Goal: Task Accomplishment & Management: Manage account settings

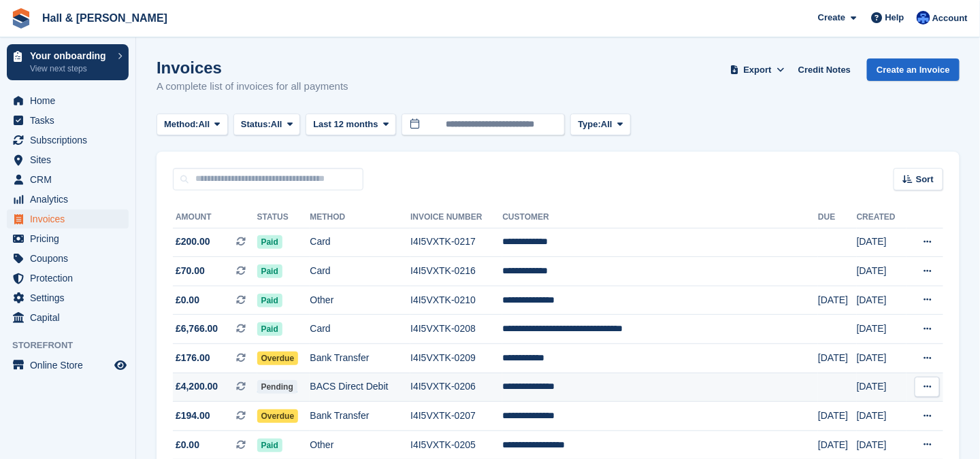
scroll to position [68, 0]
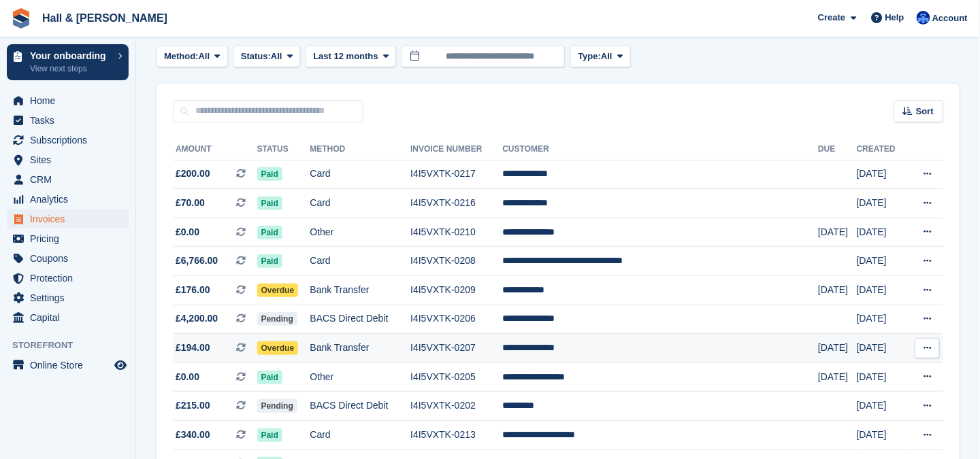
click at [288, 350] on span "Overdue" at bounding box center [277, 348] width 41 height 14
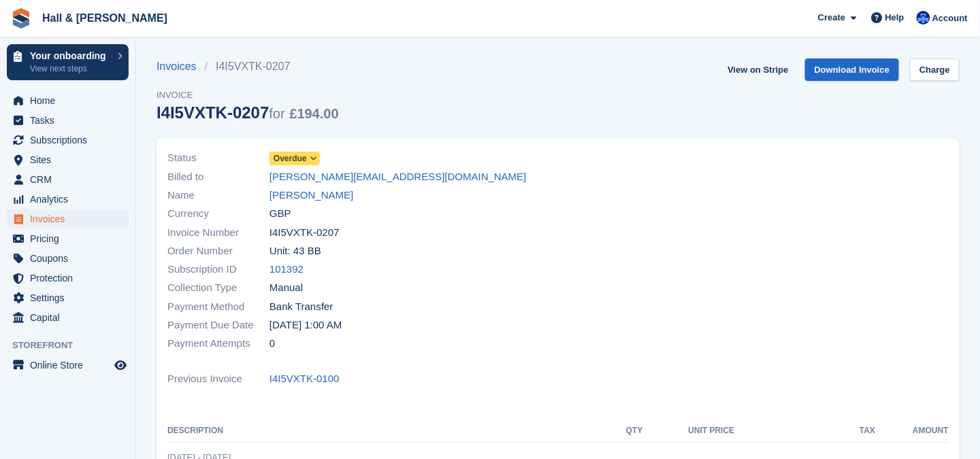
click at [315, 158] on icon at bounding box center [313, 158] width 7 height 8
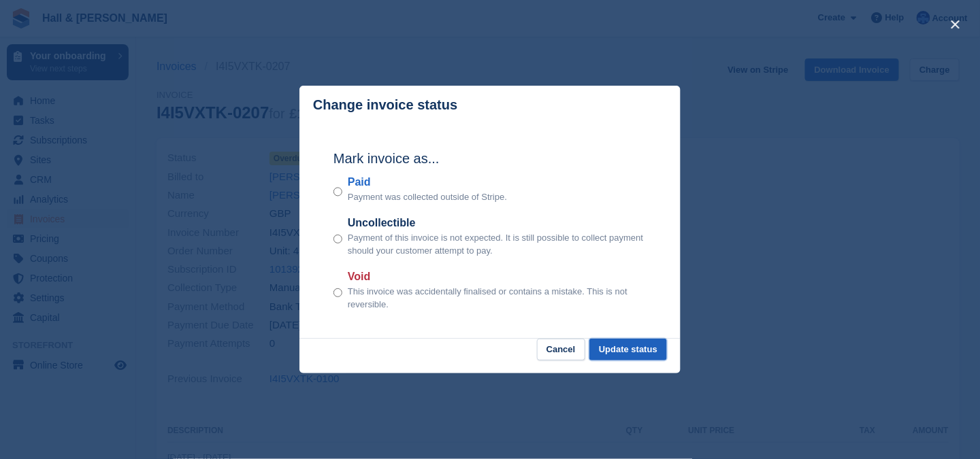
click at [610, 352] on button "Update status" at bounding box center [628, 350] width 78 height 22
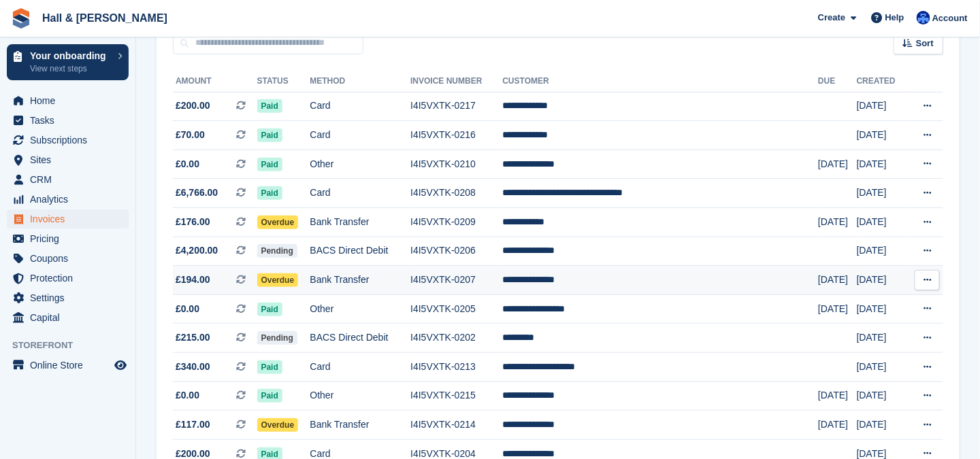
scroll to position [272, 0]
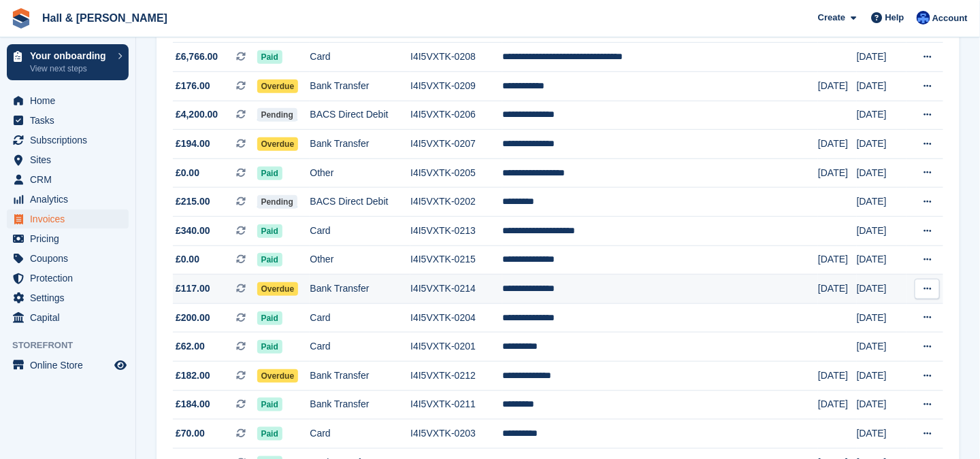
click at [296, 286] on span "Overdue" at bounding box center [277, 289] width 41 height 14
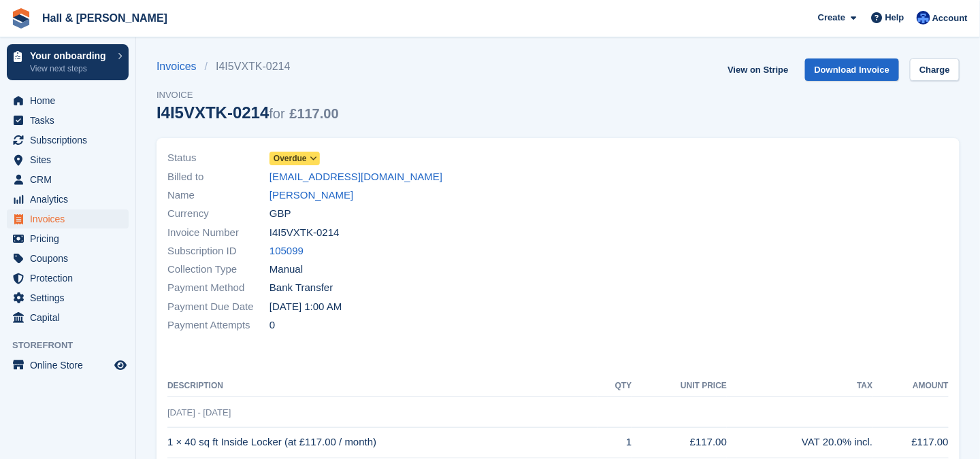
click at [310, 155] on icon at bounding box center [313, 158] width 7 height 8
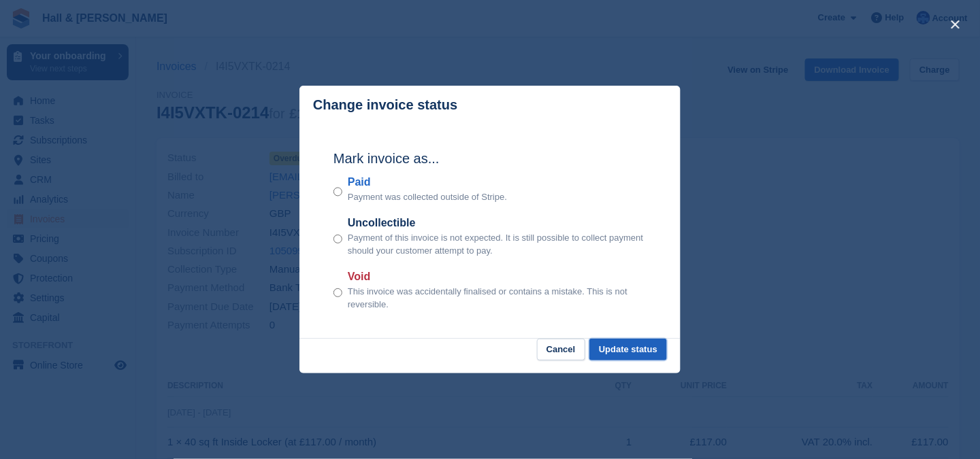
click at [616, 352] on button "Update status" at bounding box center [628, 350] width 78 height 22
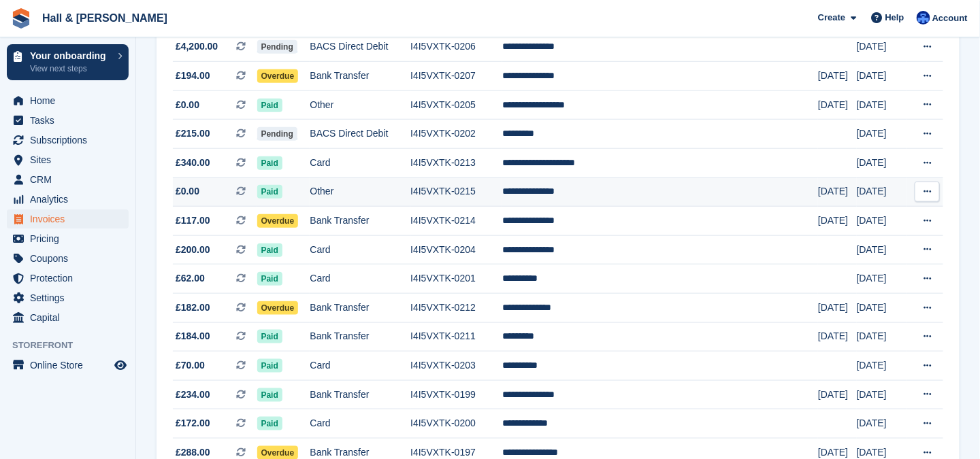
scroll to position [408, 0]
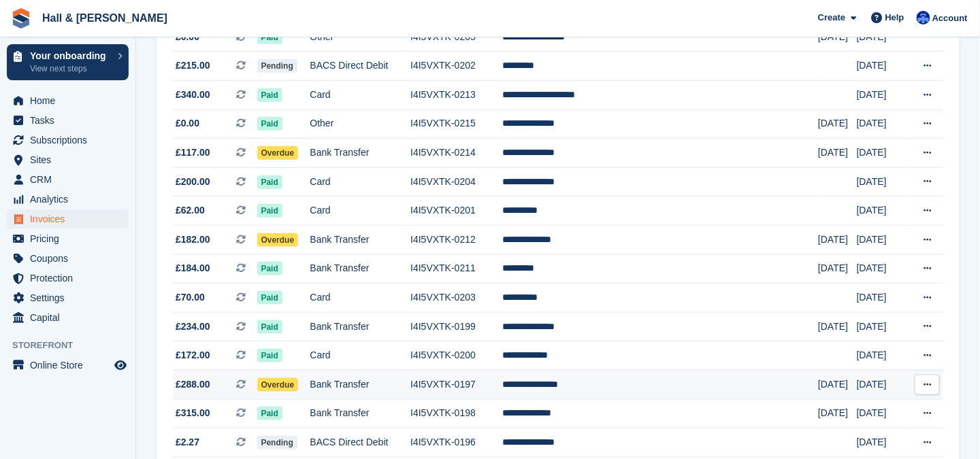
click at [299, 384] on span "Overdue" at bounding box center [277, 385] width 41 height 14
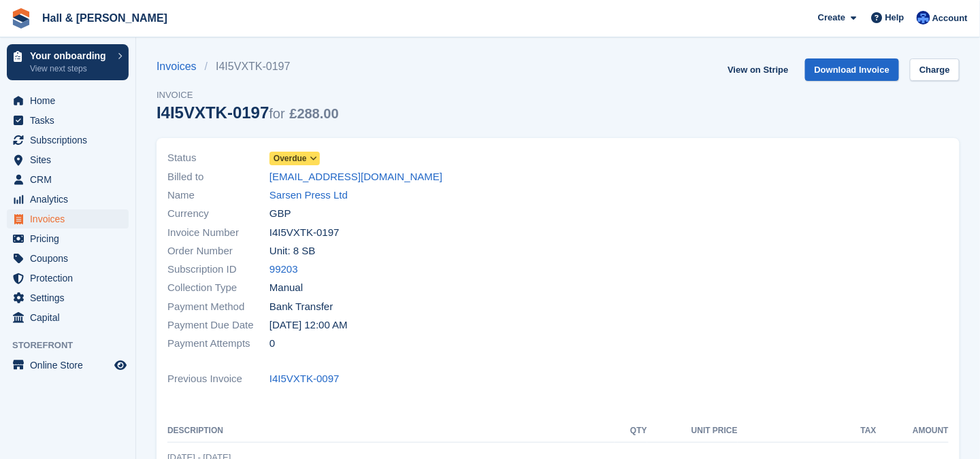
click at [314, 161] on icon at bounding box center [313, 158] width 7 height 8
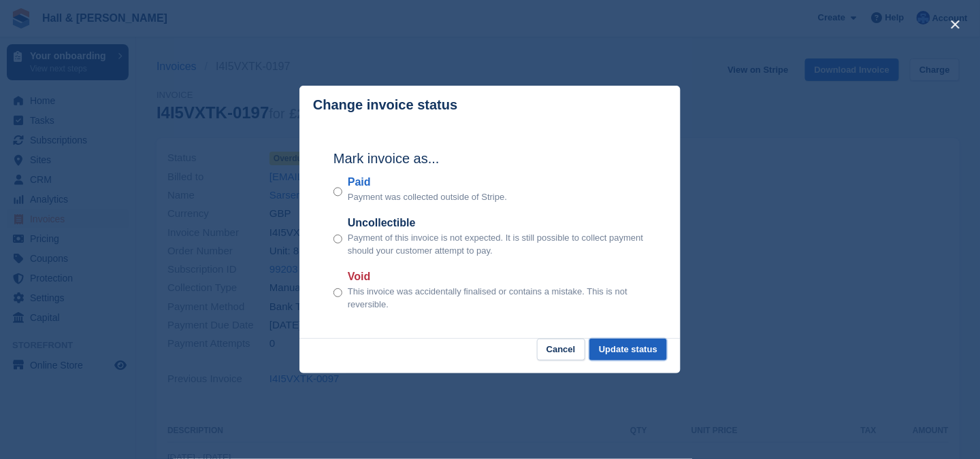
click at [604, 353] on button "Update status" at bounding box center [628, 350] width 78 height 22
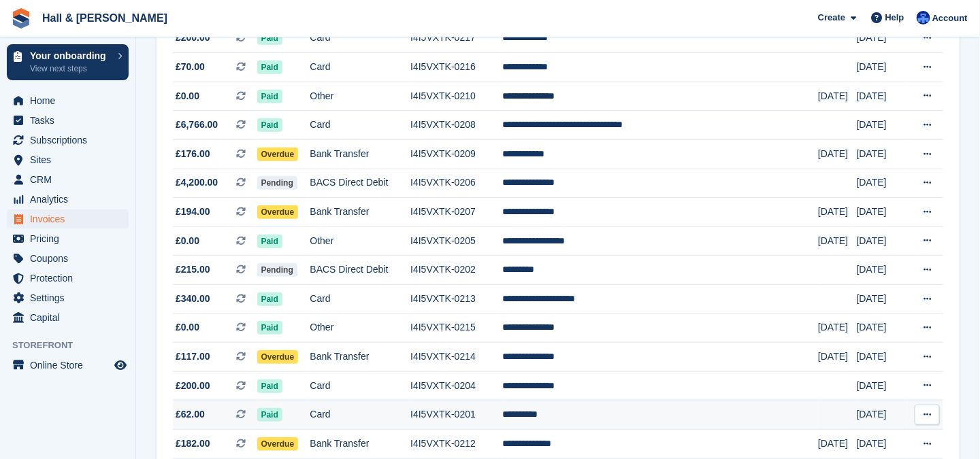
scroll to position [136, 0]
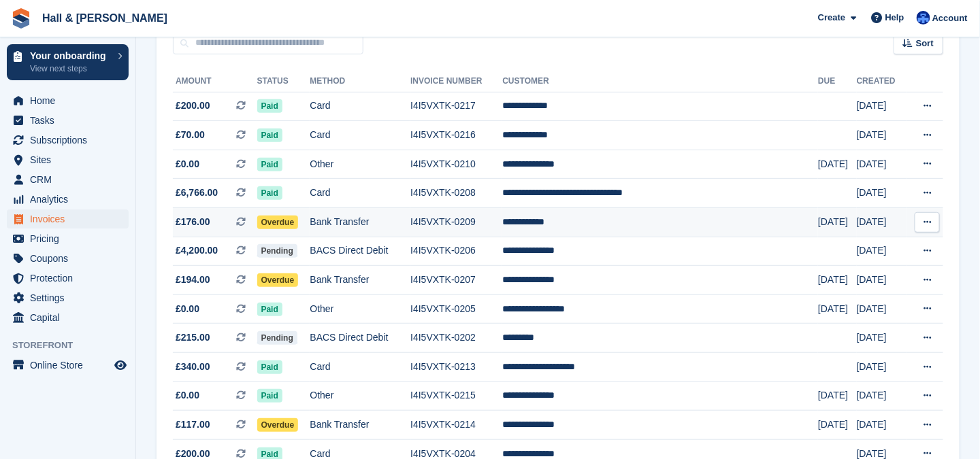
click at [299, 222] on span "Overdue" at bounding box center [277, 223] width 41 height 14
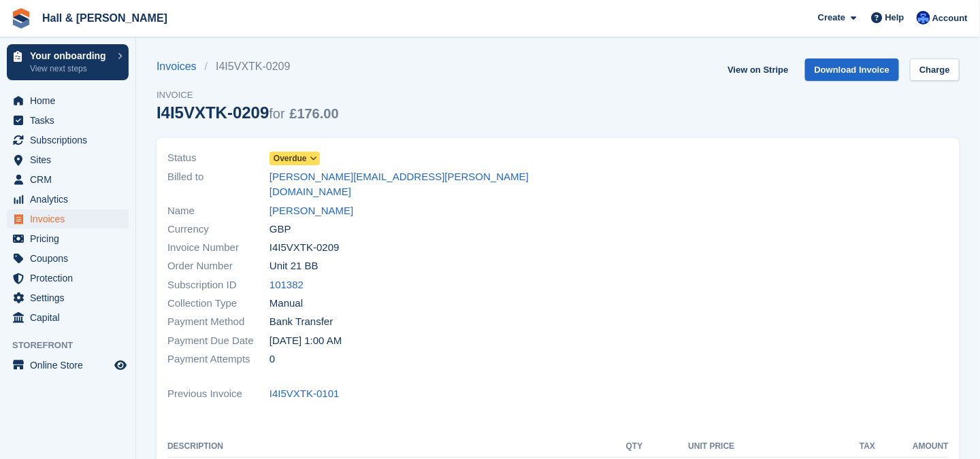
click at [312, 156] on icon at bounding box center [313, 158] width 7 height 8
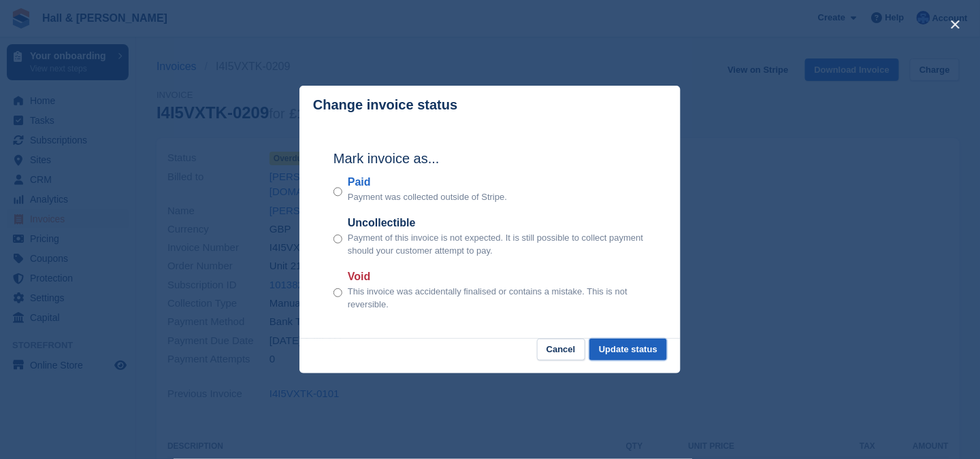
click at [616, 348] on button "Update status" at bounding box center [628, 350] width 78 height 22
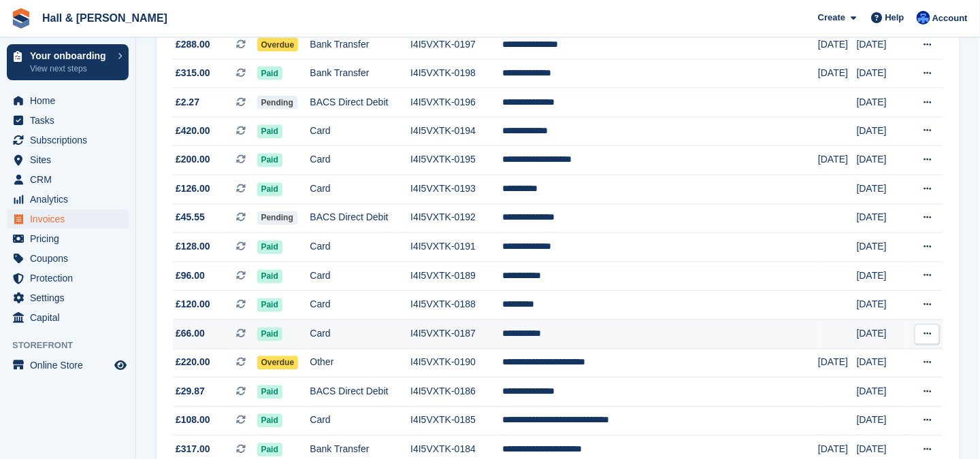
scroll to position [816, 0]
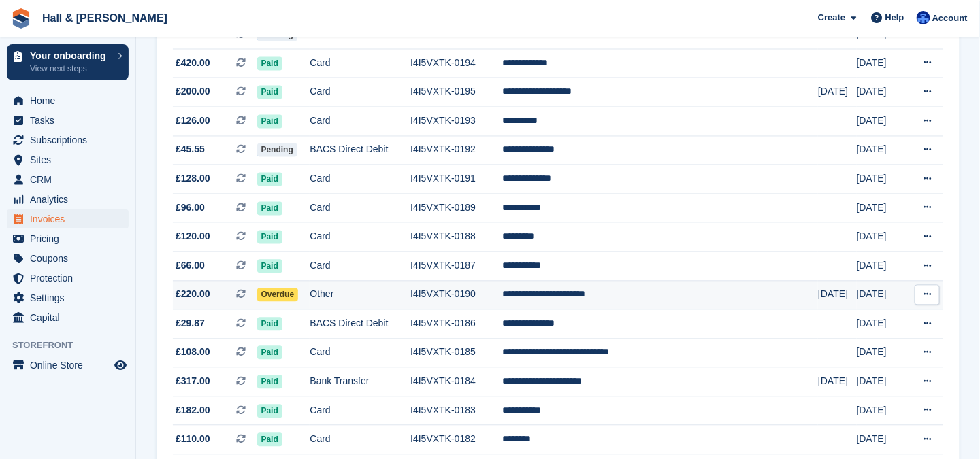
click at [593, 292] on td "**********" at bounding box center [660, 295] width 316 height 29
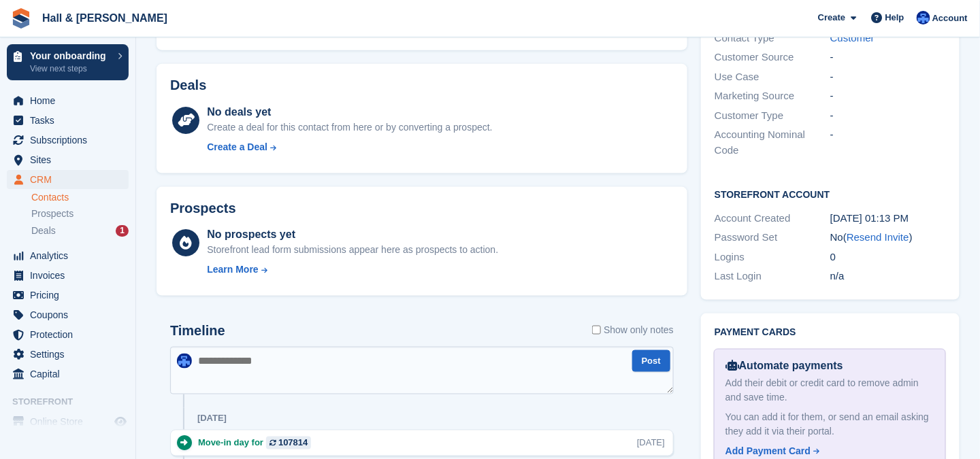
scroll to position [544, 0]
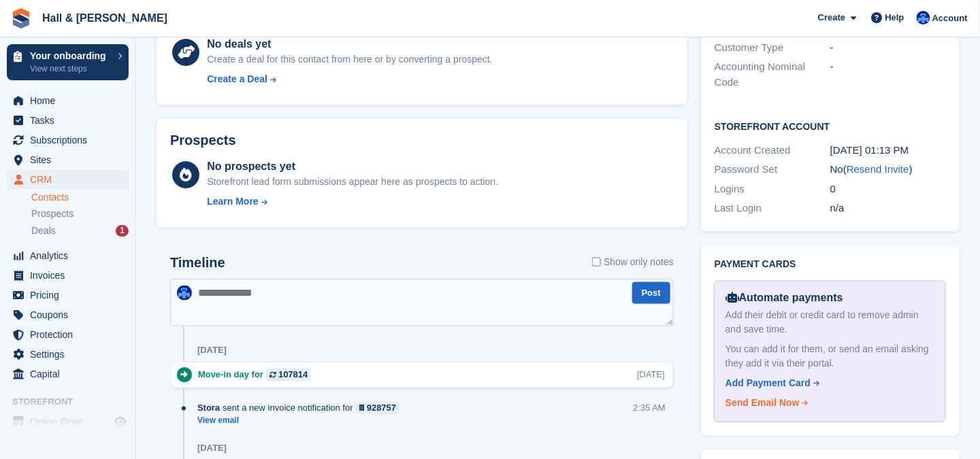
click at [776, 397] on div "Send Email Now" at bounding box center [762, 404] width 74 height 14
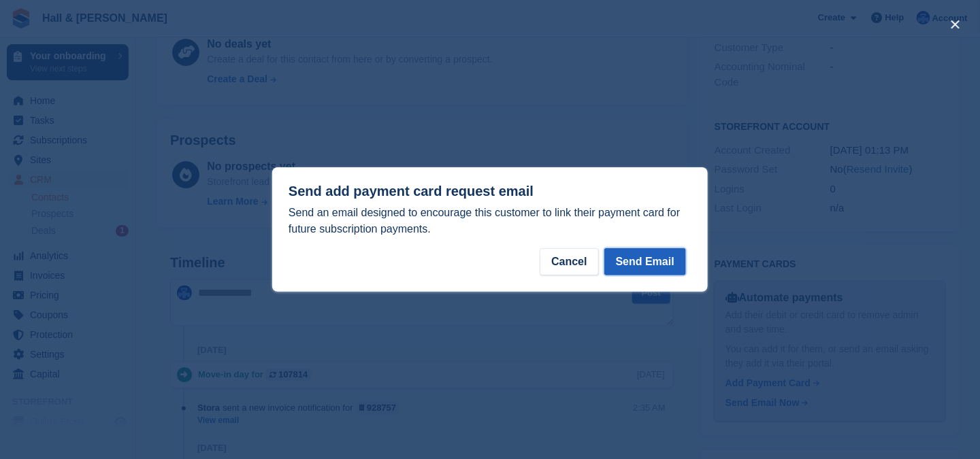
click at [652, 261] on button "Send Email" at bounding box center [645, 261] width 82 height 27
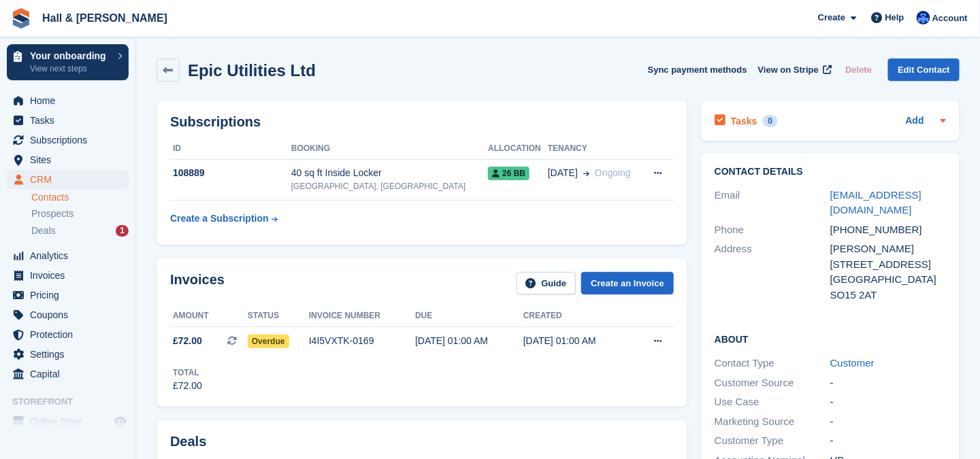
click at [943, 118] on icon at bounding box center [942, 120] width 11 height 11
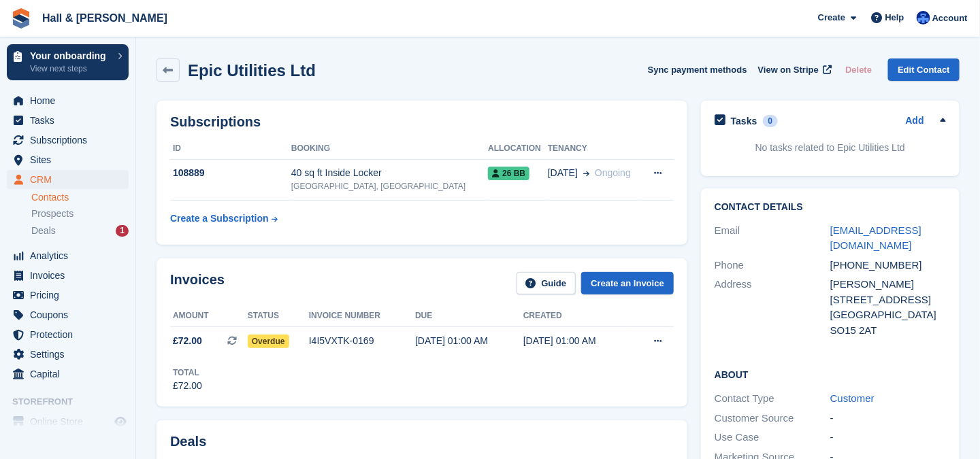
click at [943, 118] on icon at bounding box center [942, 119] width 5 height 3
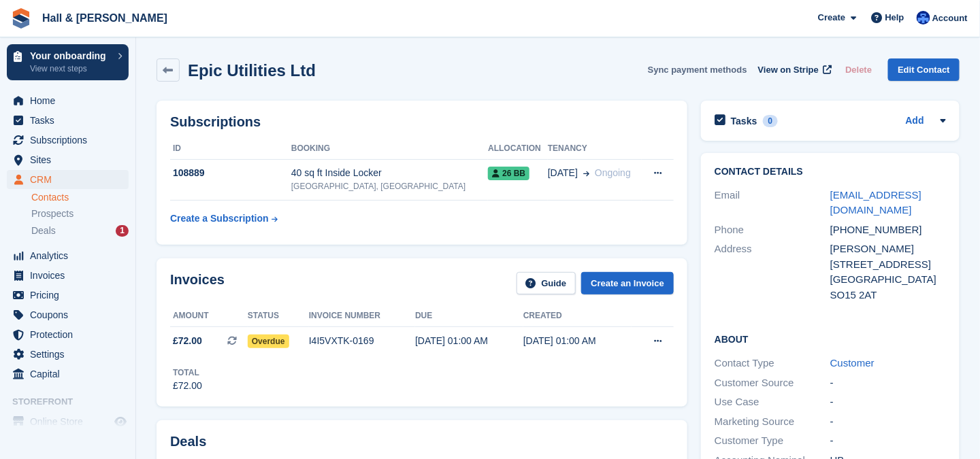
click at [710, 68] on button "Sync payment methods" at bounding box center [697, 70] width 99 height 22
click at [784, 67] on span "View on Stripe" at bounding box center [788, 70] width 61 height 14
click at [736, 67] on button "Sync payment methods" at bounding box center [697, 70] width 99 height 22
click at [829, 69] on icon at bounding box center [827, 69] width 9 height 9
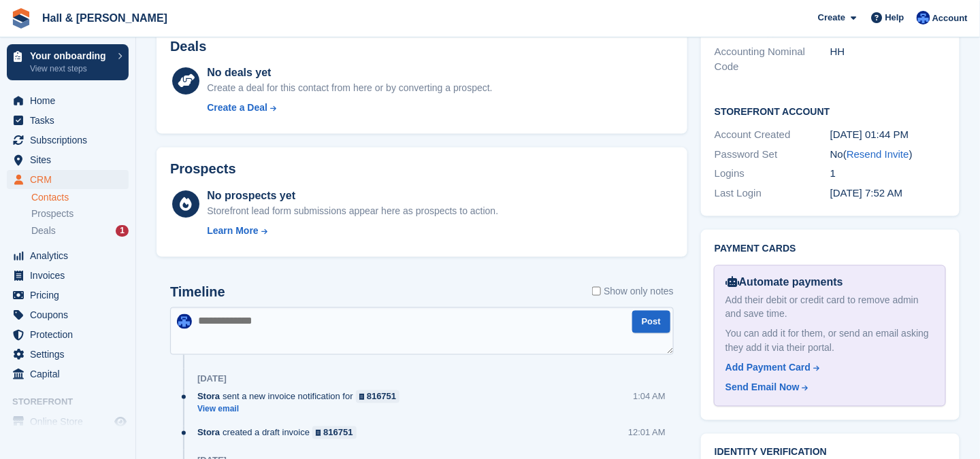
scroll to position [612, 0]
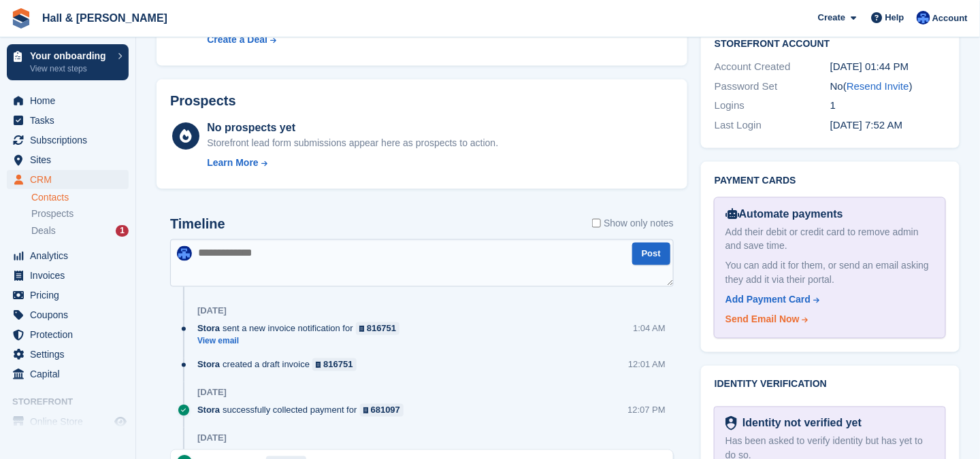
click at [782, 320] on div "Send Email Now" at bounding box center [762, 320] width 74 height 14
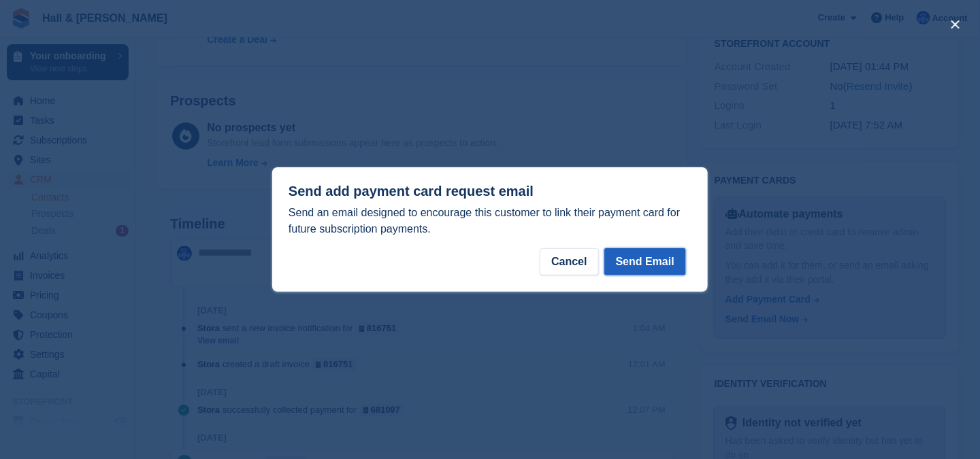
click at [633, 265] on button "Send Email" at bounding box center [645, 261] width 82 height 27
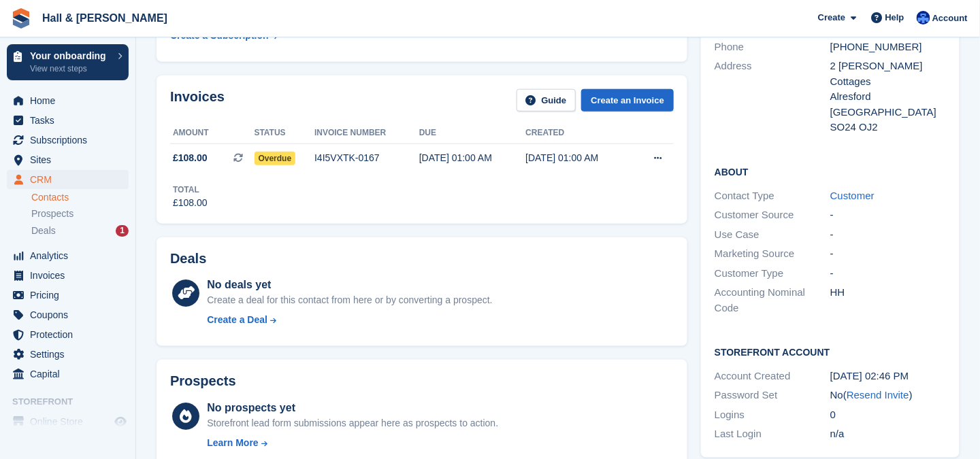
scroll to position [544, 0]
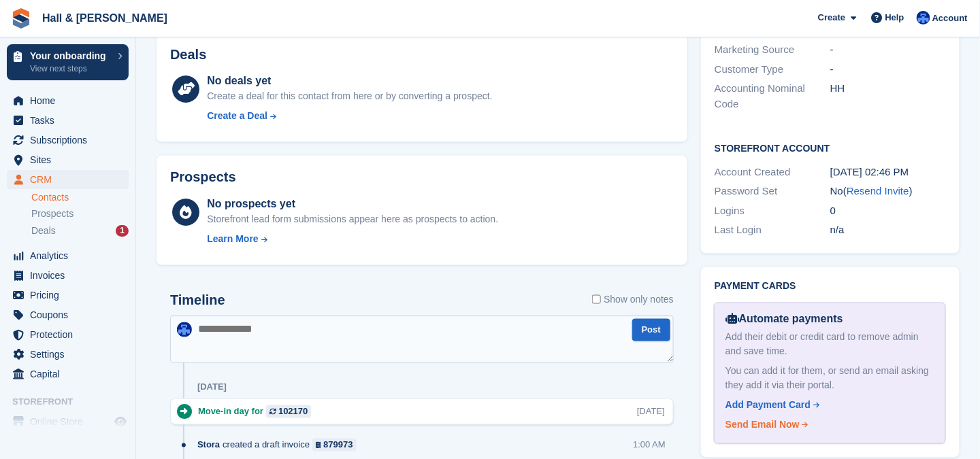
click at [765, 418] on div "Send Email Now" at bounding box center [762, 425] width 74 height 14
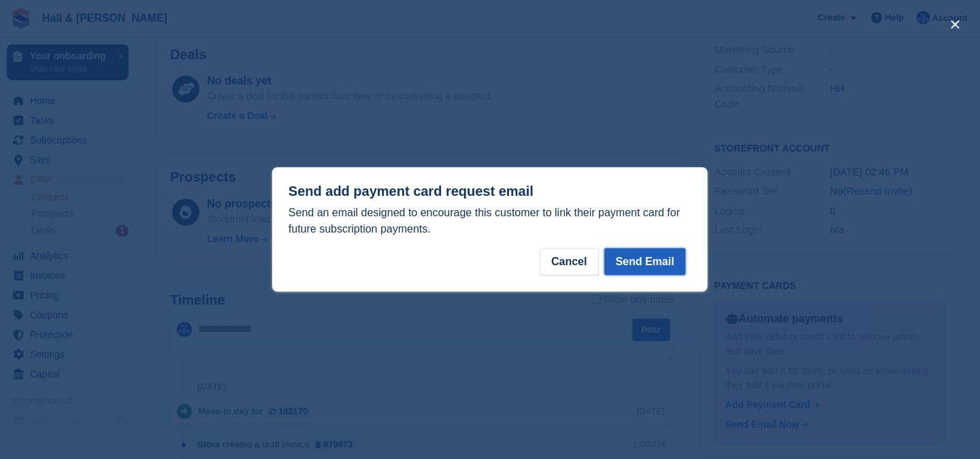
click at [644, 262] on button "Send Email" at bounding box center [645, 261] width 82 height 27
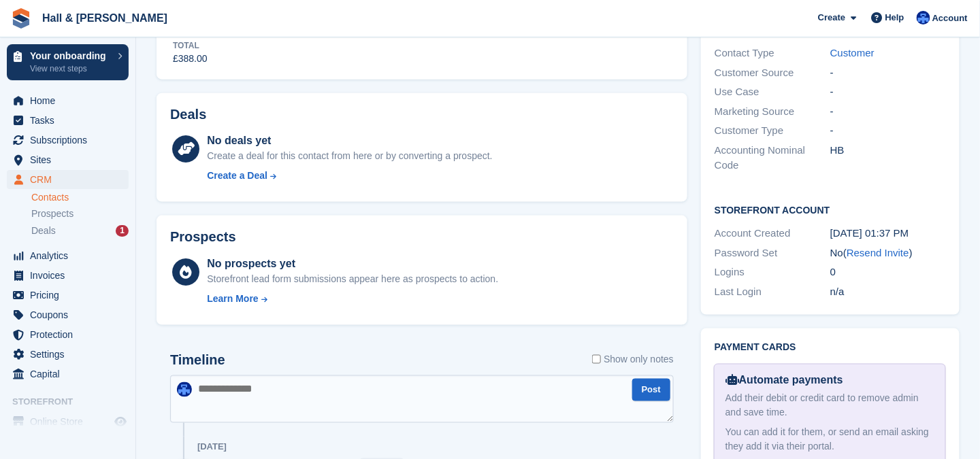
scroll to position [544, 0]
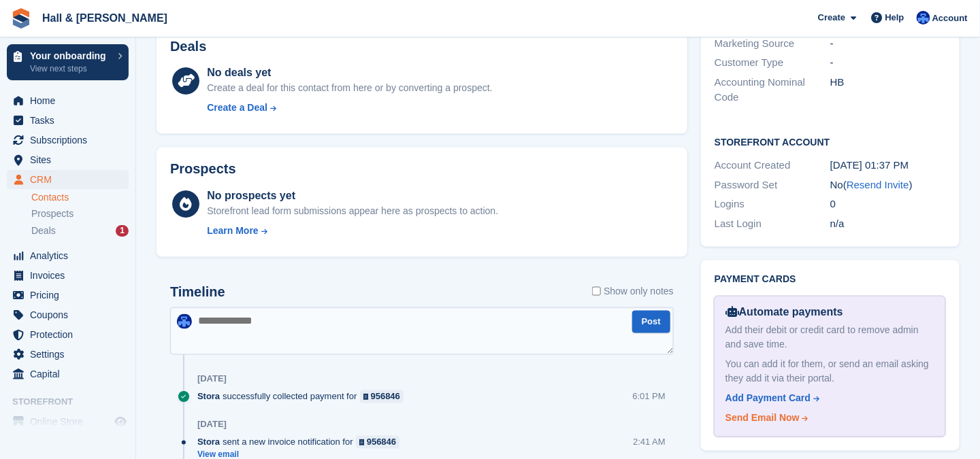
click at [771, 412] on div "Send Email Now" at bounding box center [762, 419] width 74 height 14
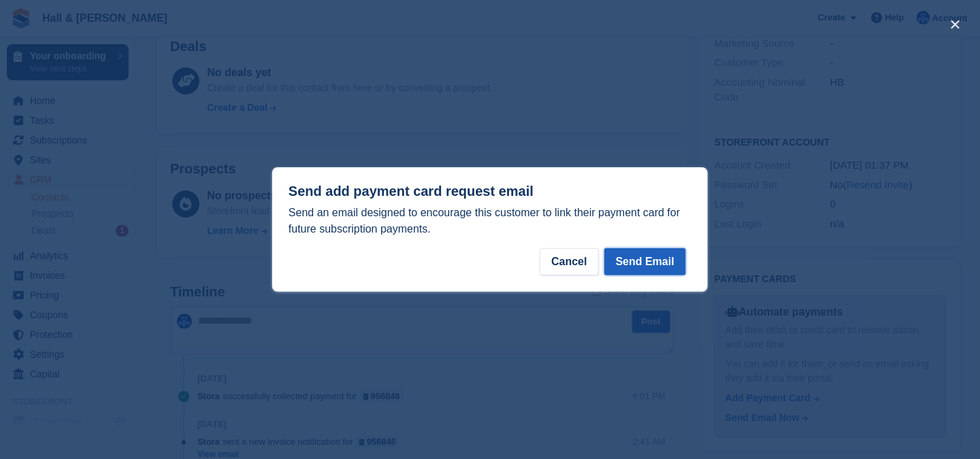
click at [653, 261] on button "Send Email" at bounding box center [645, 261] width 82 height 27
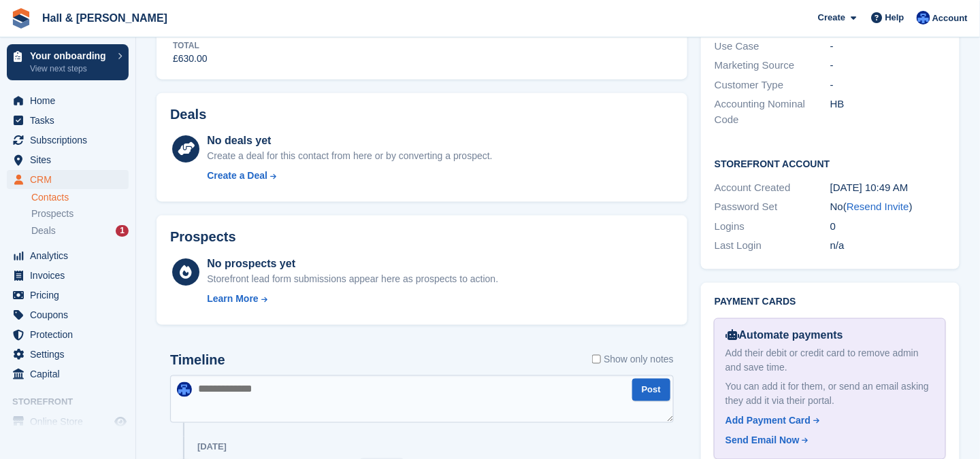
scroll to position [544, 0]
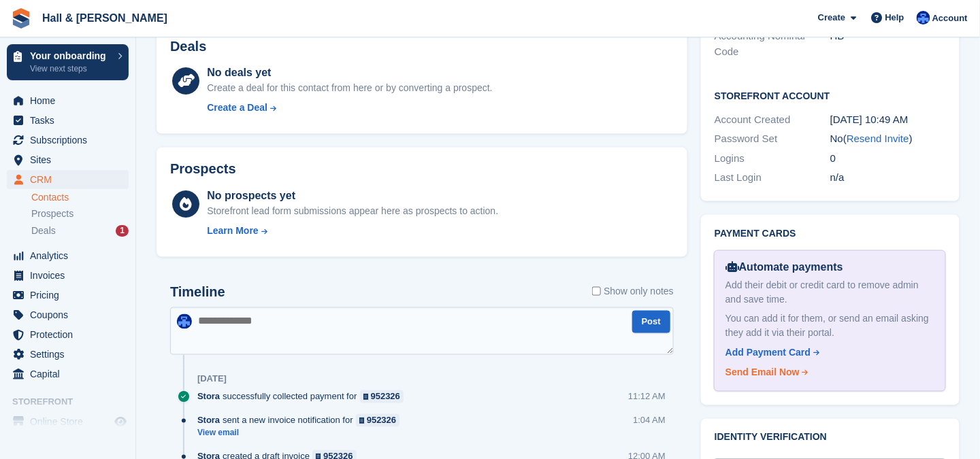
click at [792, 373] on div "Send Email Now" at bounding box center [762, 373] width 74 height 14
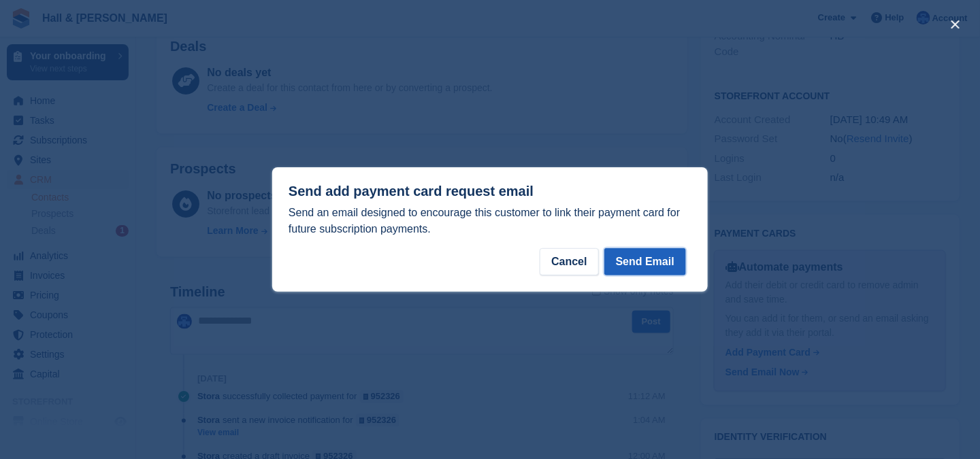
click at [656, 262] on button "Send Email" at bounding box center [645, 261] width 82 height 27
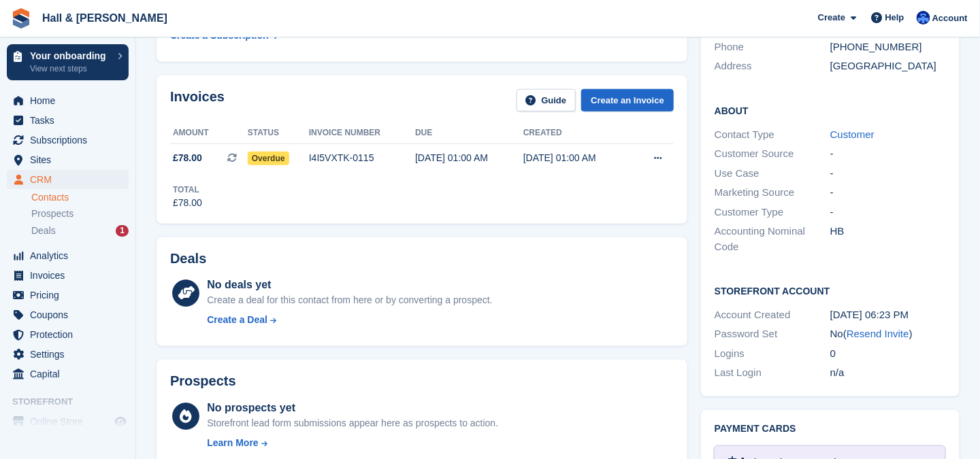
scroll to position [612, 0]
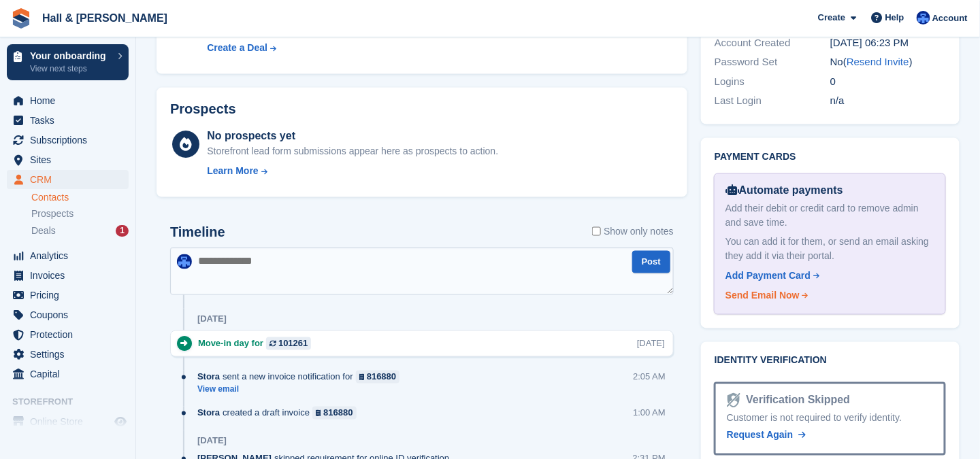
click at [767, 297] on div "Send Email Now" at bounding box center [762, 296] width 74 height 14
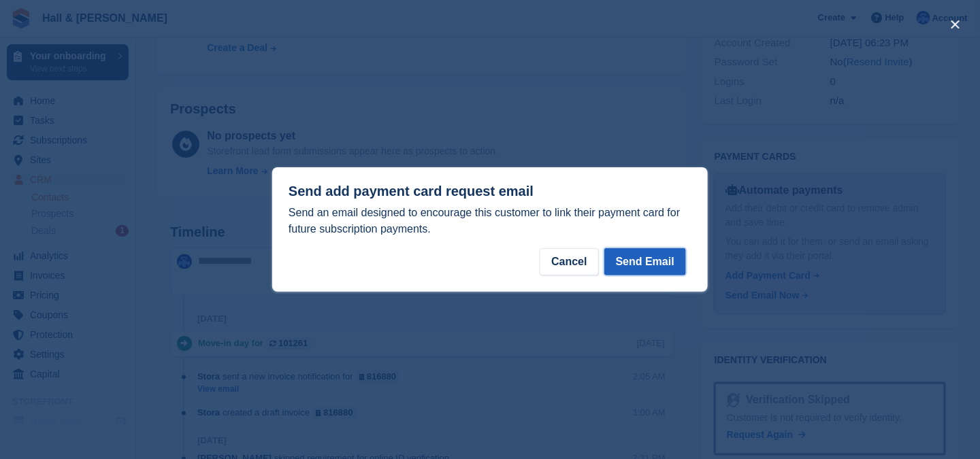
click at [654, 265] on button "Send Email" at bounding box center [645, 261] width 82 height 27
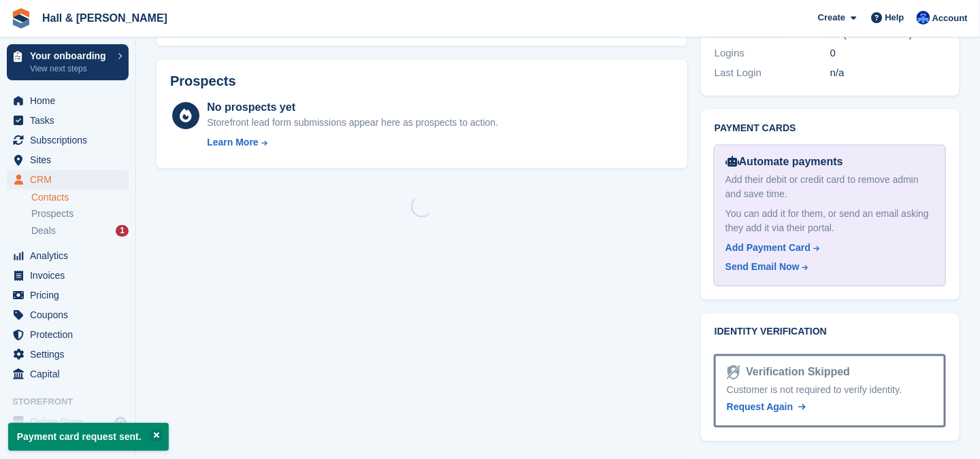
scroll to position [575, 0]
